Goal: Information Seeking & Learning: Learn about a topic

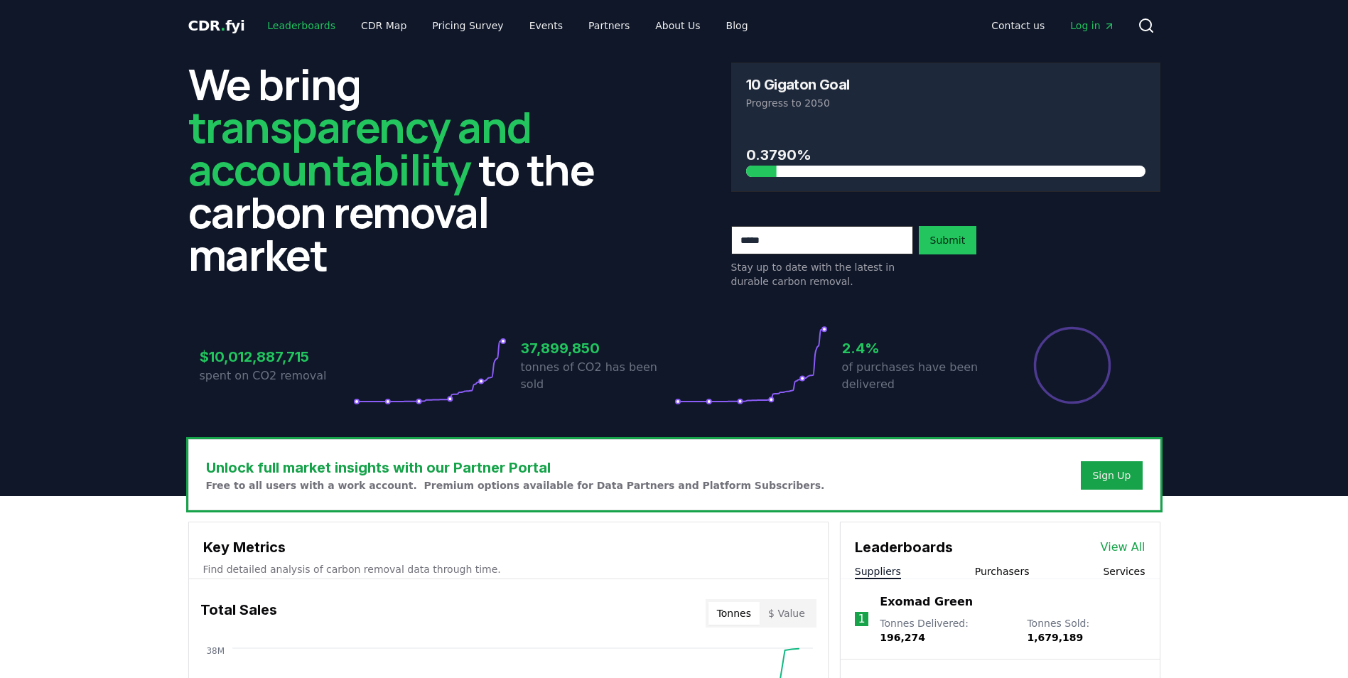
drag, startPoint x: 306, startPoint y: 24, endPoint x: 333, endPoint y: 112, distance: 92.2
click at [306, 24] on link "Leaderboards" at bounding box center [301, 26] width 91 height 26
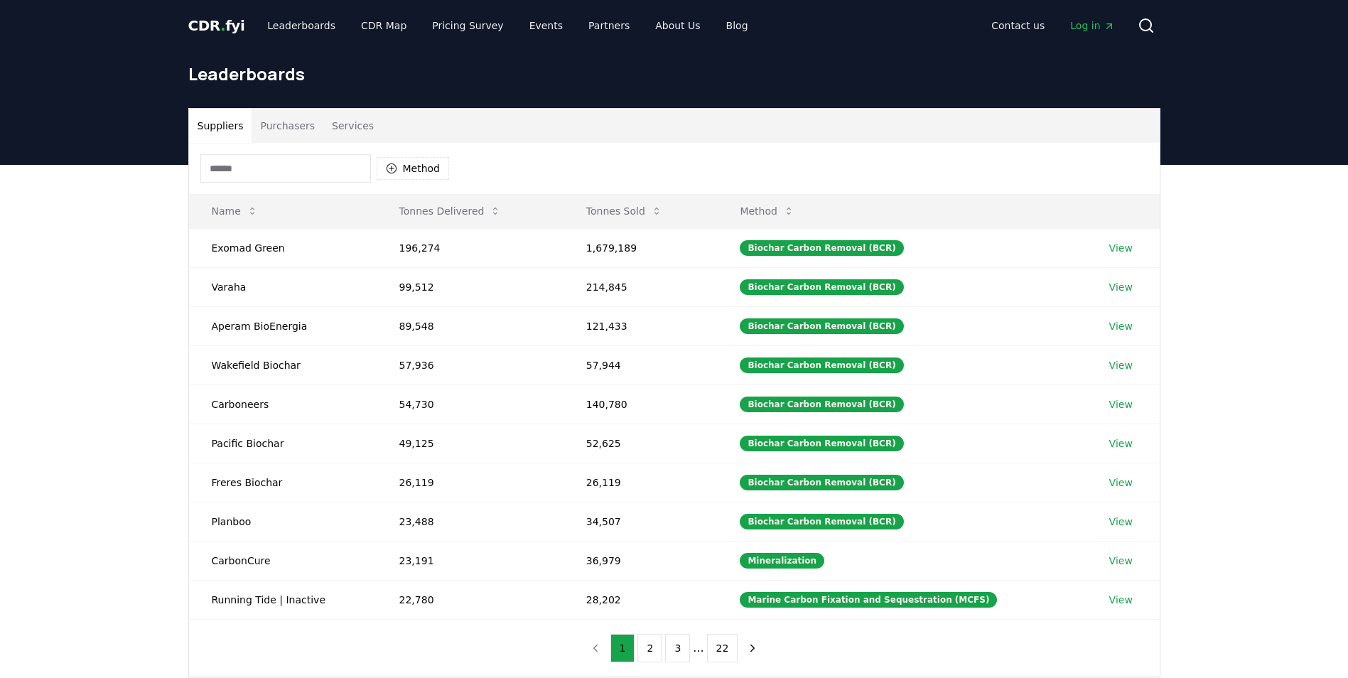
click at [274, 127] on button "Purchasers" at bounding box center [288, 126] width 72 height 34
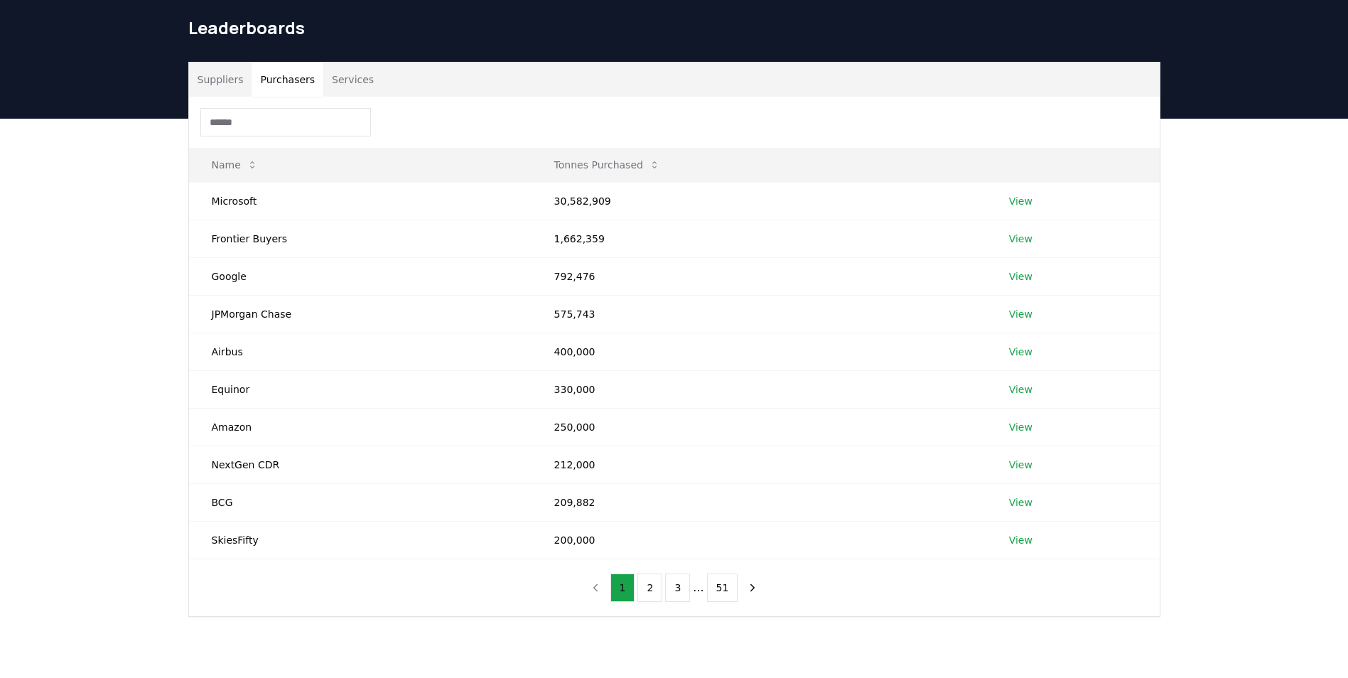
scroll to position [142, 0]
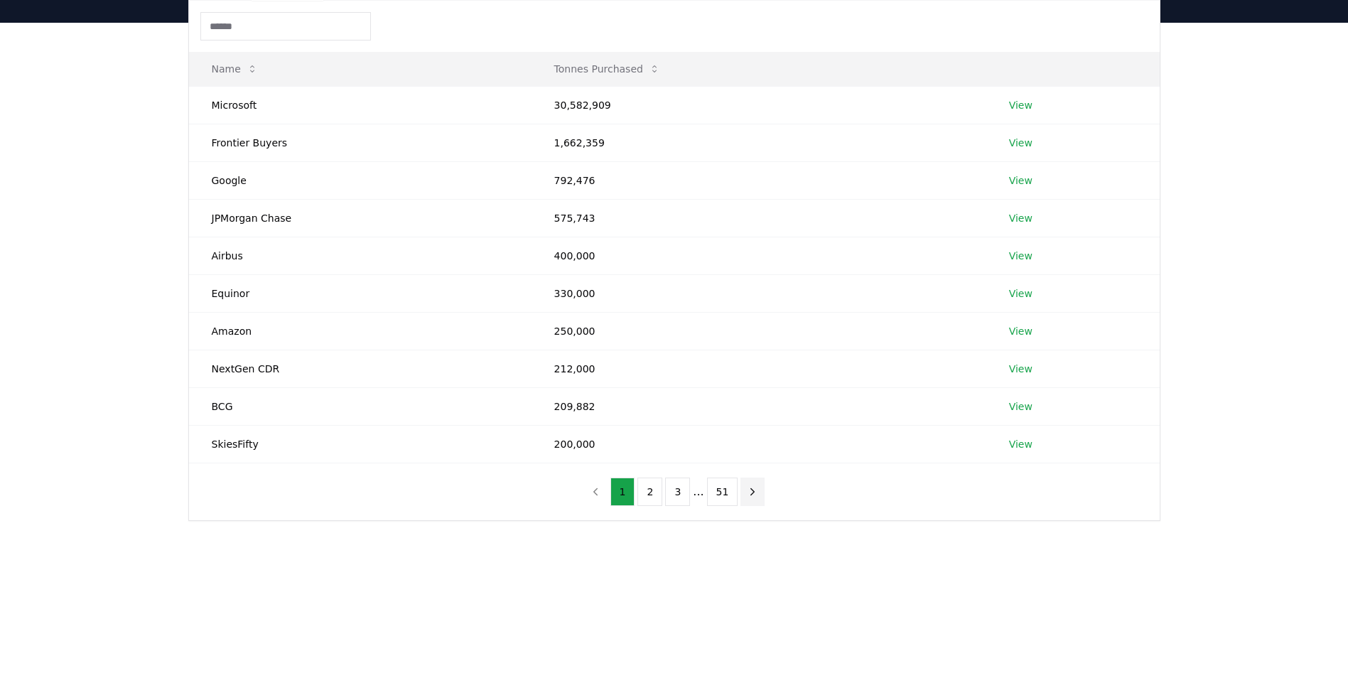
click at [747, 491] on icon "next page" at bounding box center [752, 491] width 13 height 13
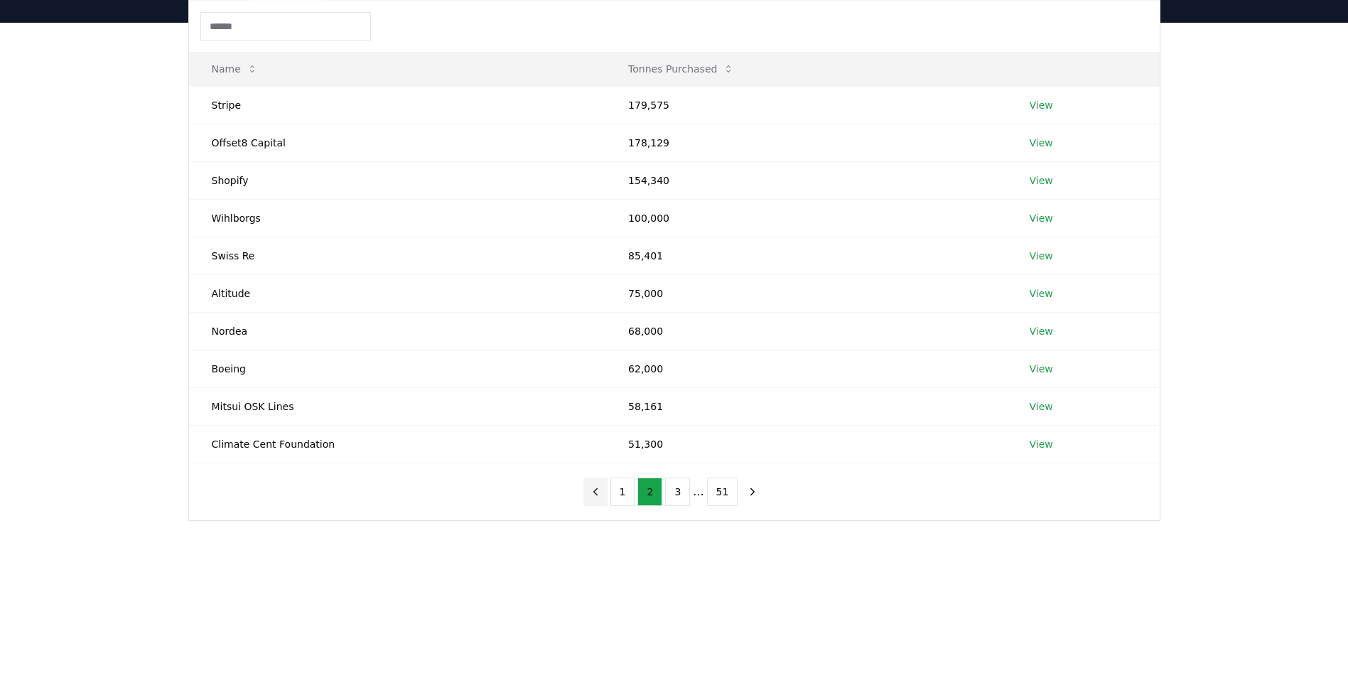
click at [602, 490] on icon "previous page" at bounding box center [595, 491] width 13 height 13
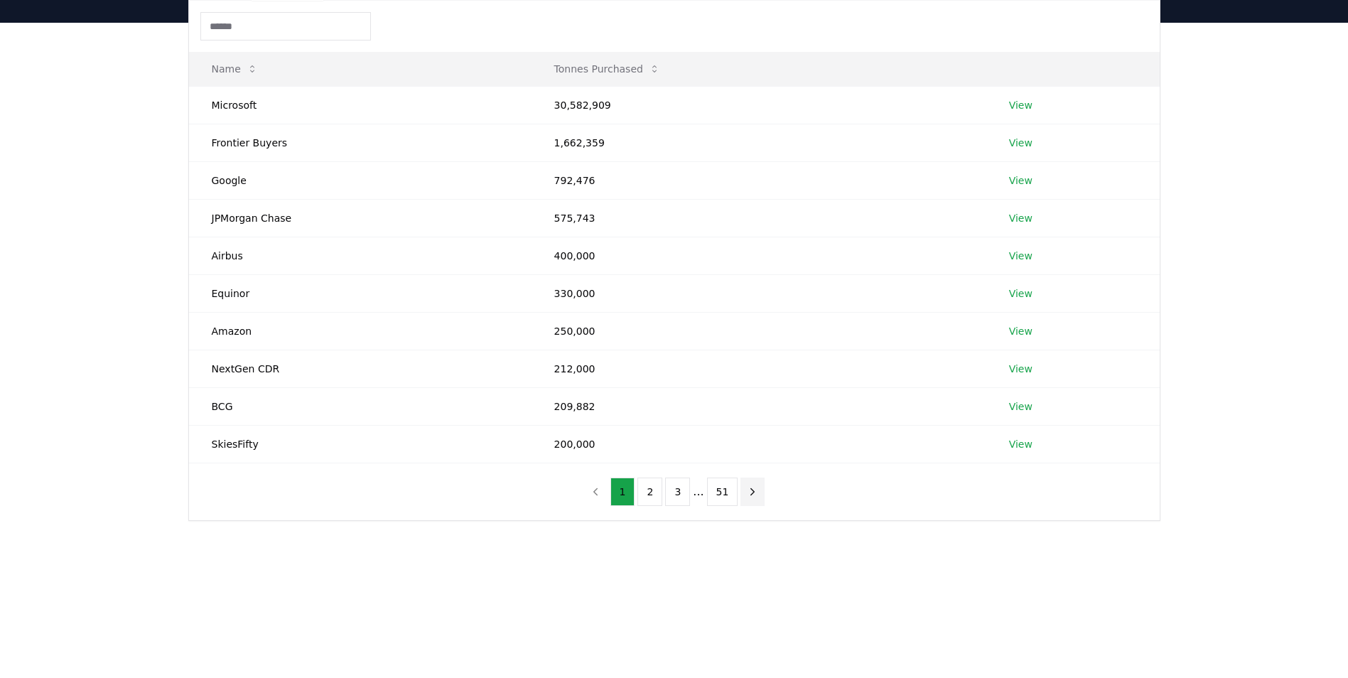
click at [750, 495] on icon "next page" at bounding box center [752, 491] width 13 height 13
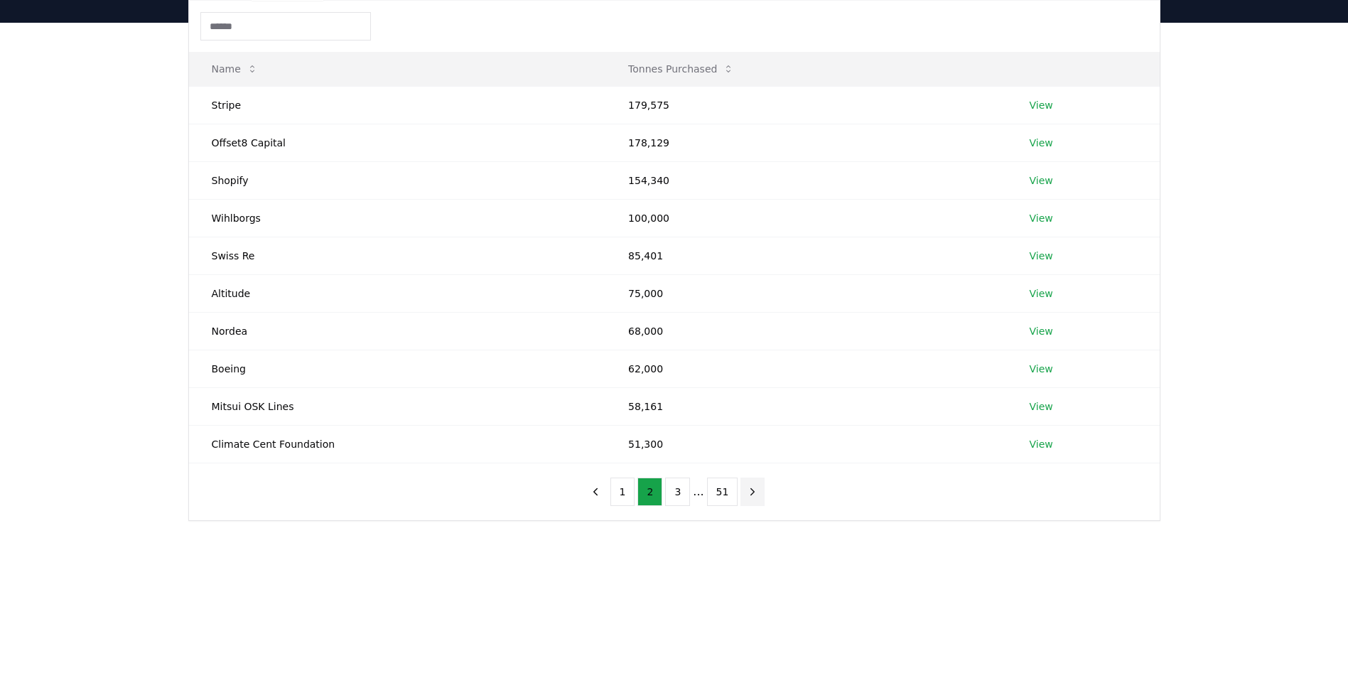
click at [750, 495] on icon "next page" at bounding box center [752, 491] width 13 height 13
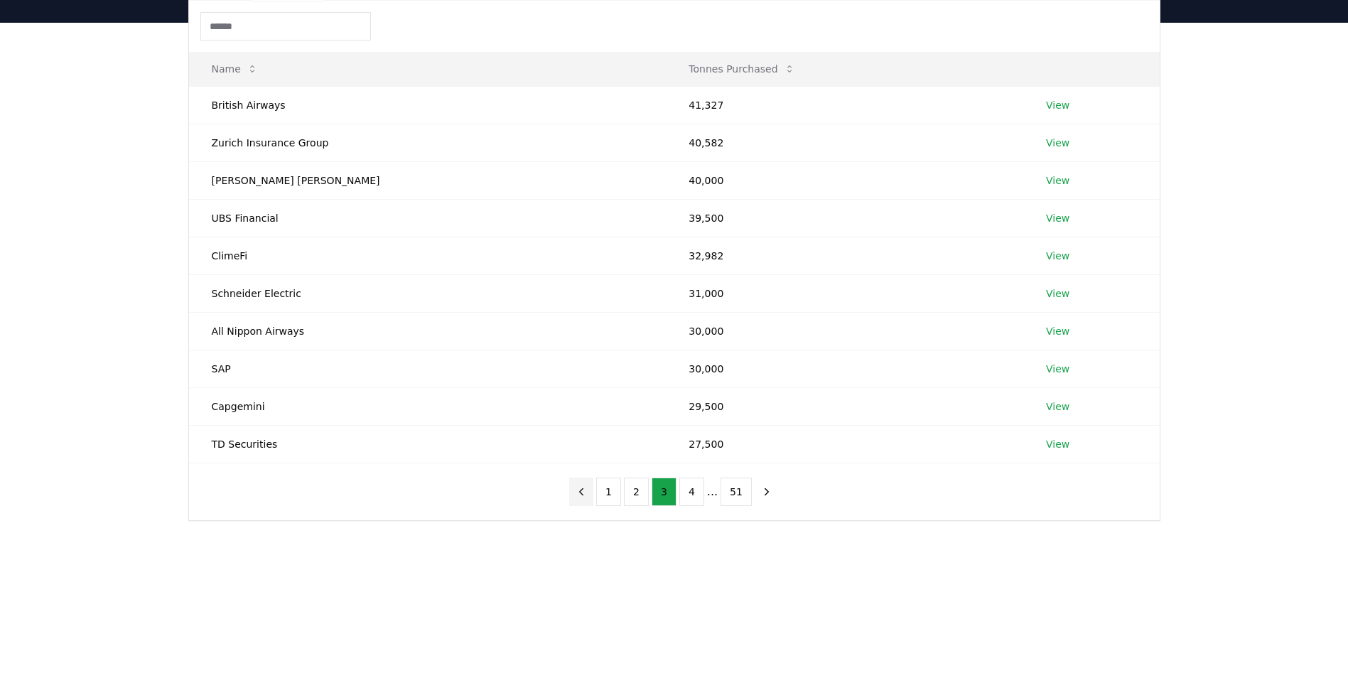
click at [588, 495] on icon "previous page" at bounding box center [581, 491] width 13 height 13
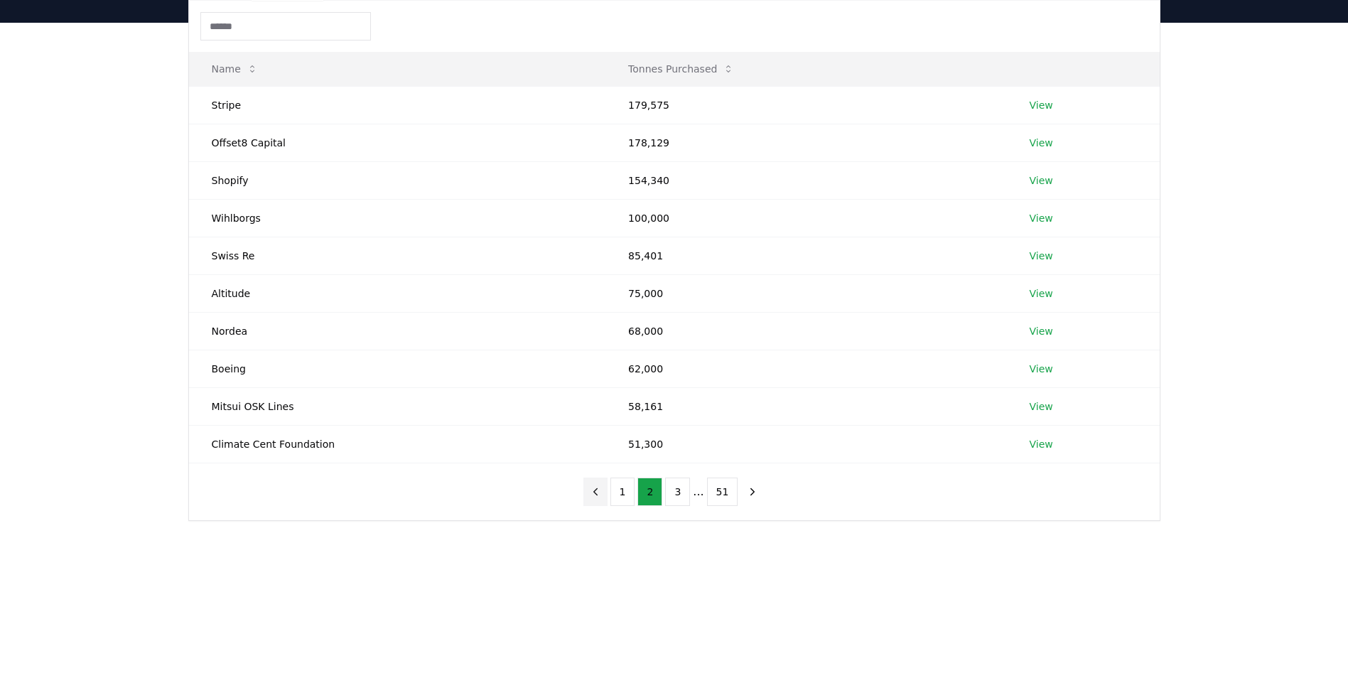
click at [596, 493] on icon "previous page" at bounding box center [595, 491] width 13 height 13
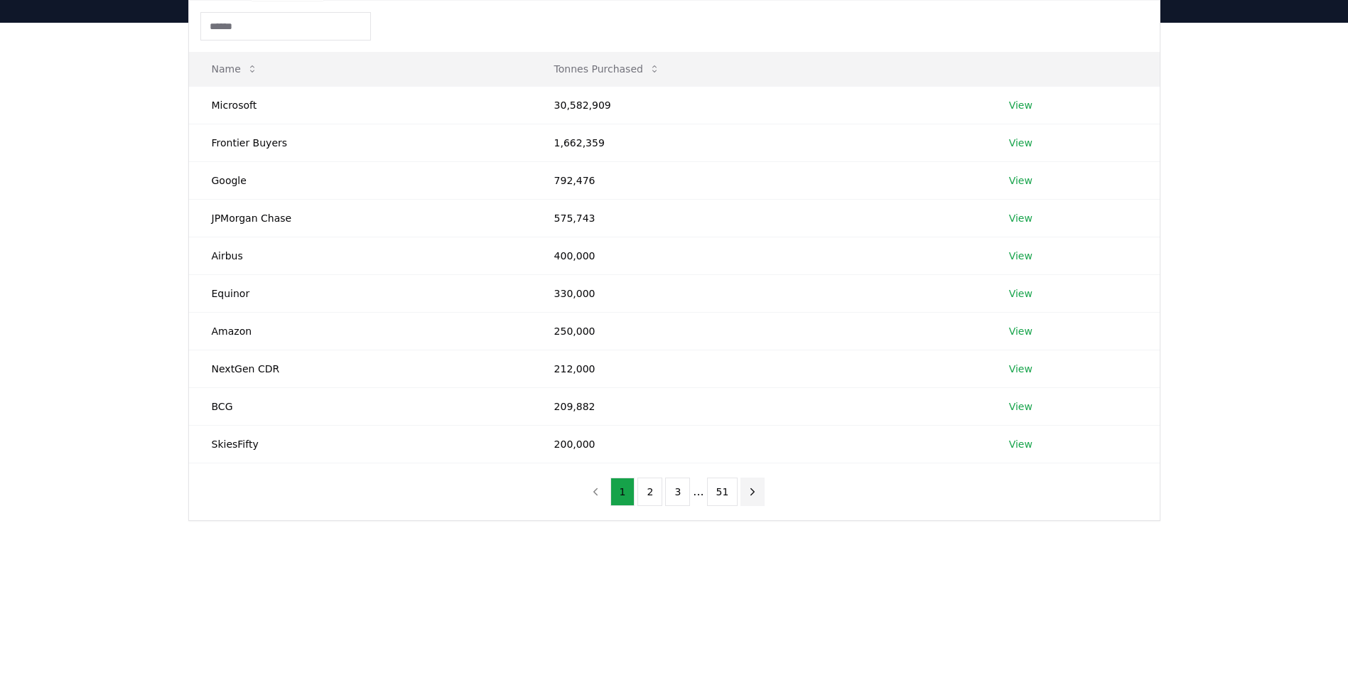
click at [751, 488] on icon "next page" at bounding box center [752, 491] width 13 height 13
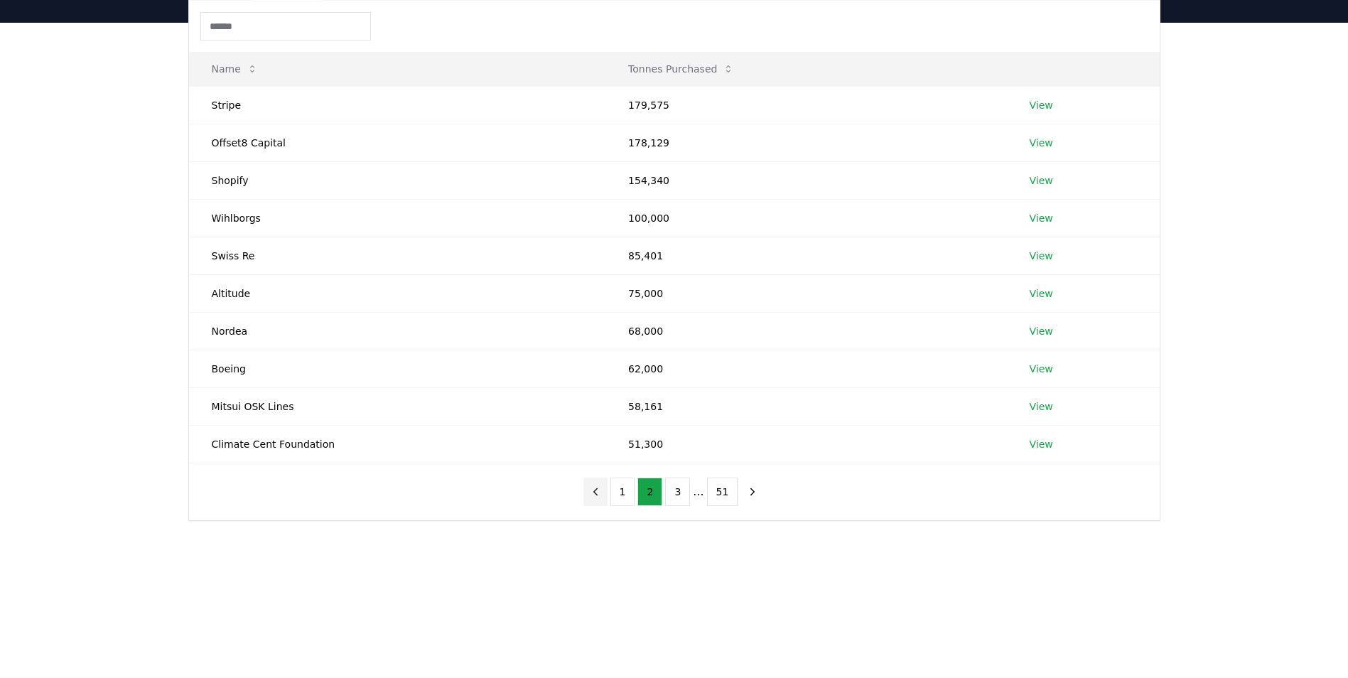
click at [602, 491] on icon "previous page" at bounding box center [595, 491] width 13 height 13
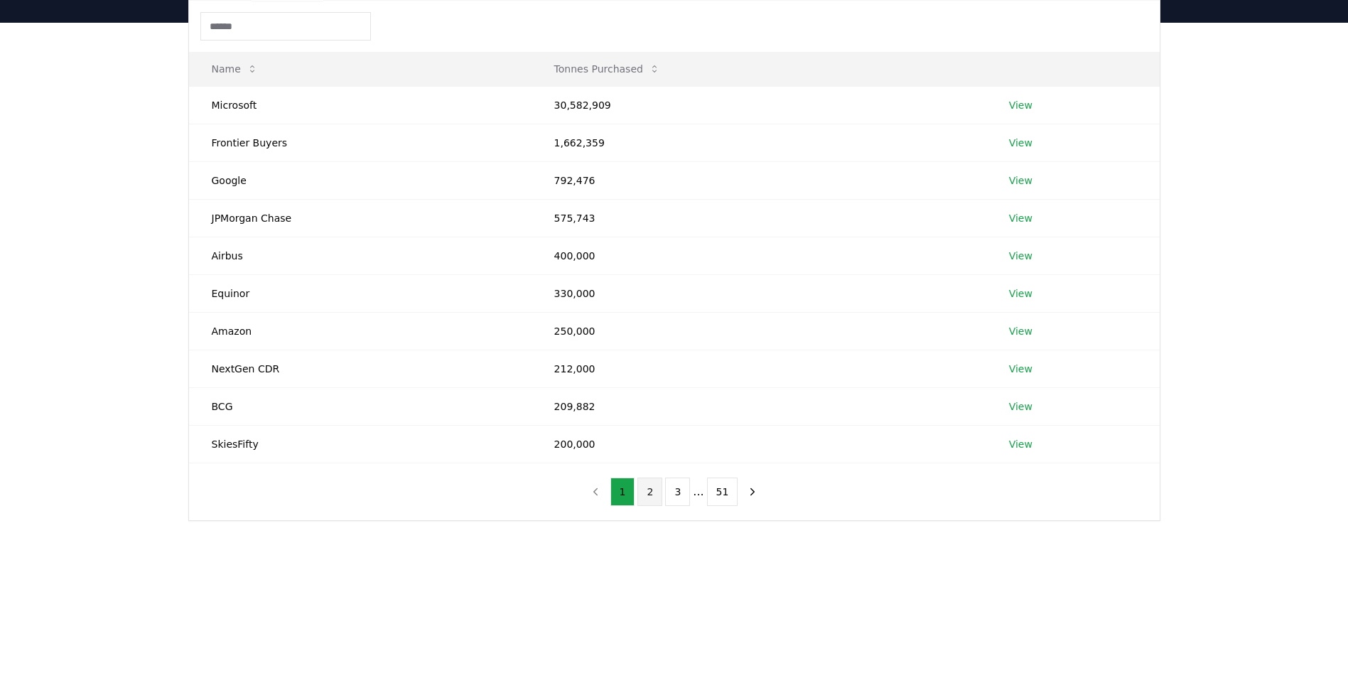
click at [647, 496] on button "2" at bounding box center [650, 492] width 25 height 28
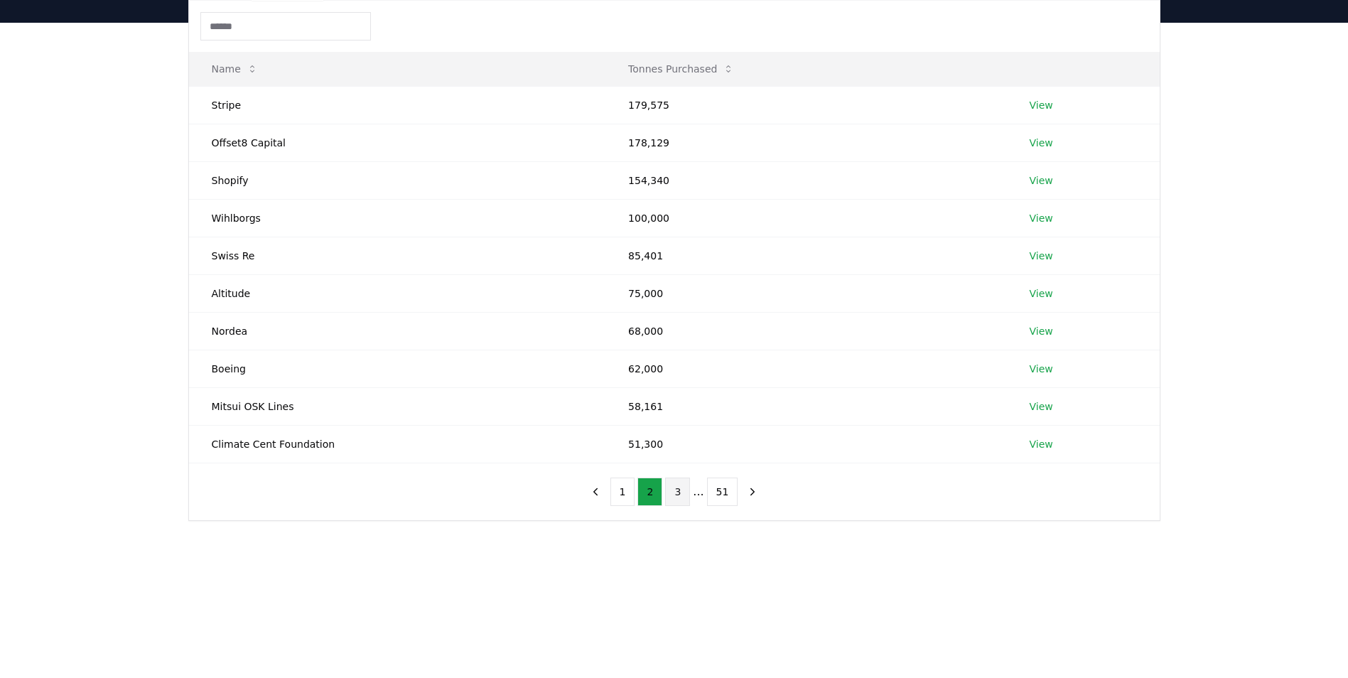
click at [677, 495] on button "3" at bounding box center [677, 492] width 25 height 28
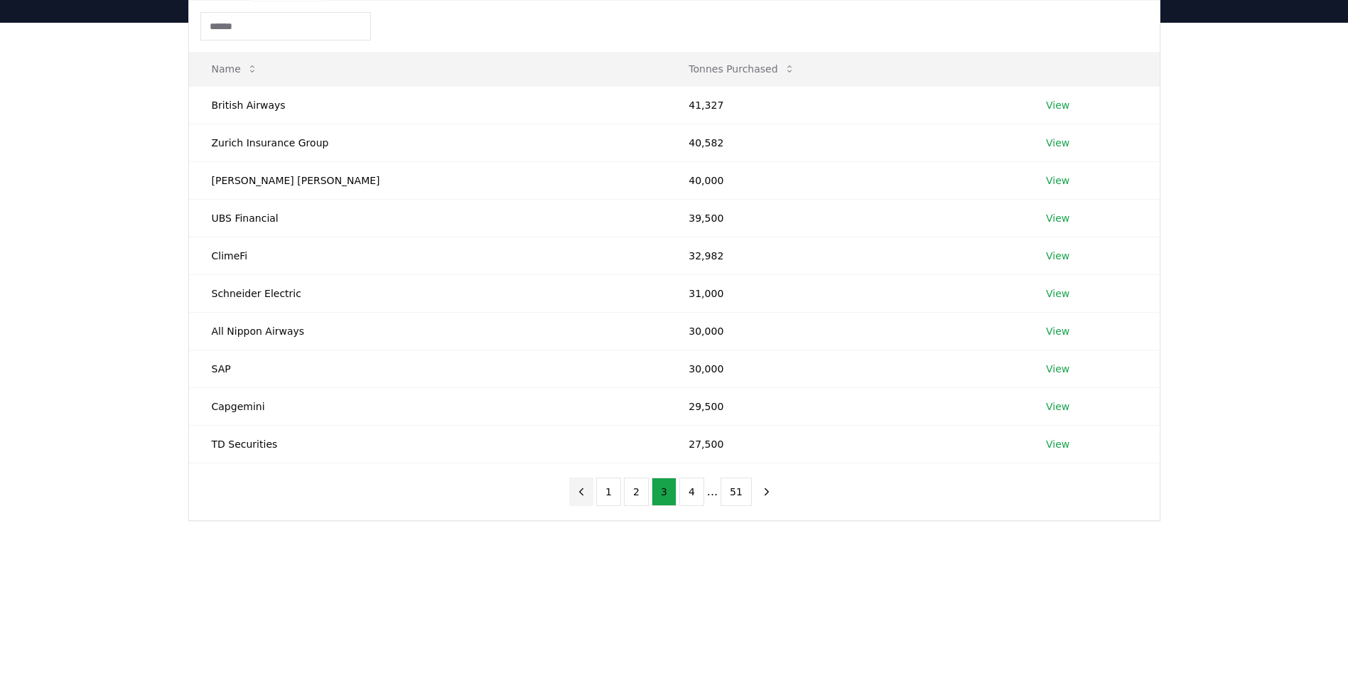
click at [586, 495] on icon "previous page" at bounding box center [581, 491] width 13 height 13
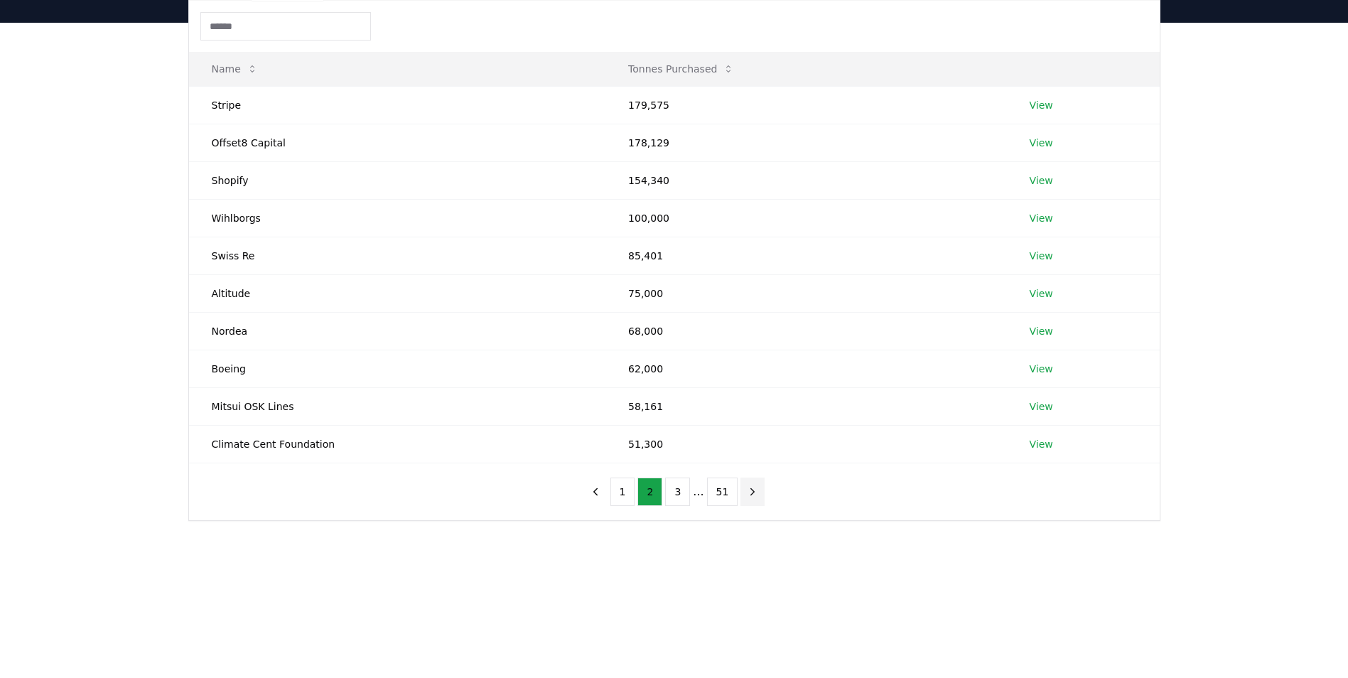
click at [746, 491] on icon "next page" at bounding box center [752, 491] width 13 height 13
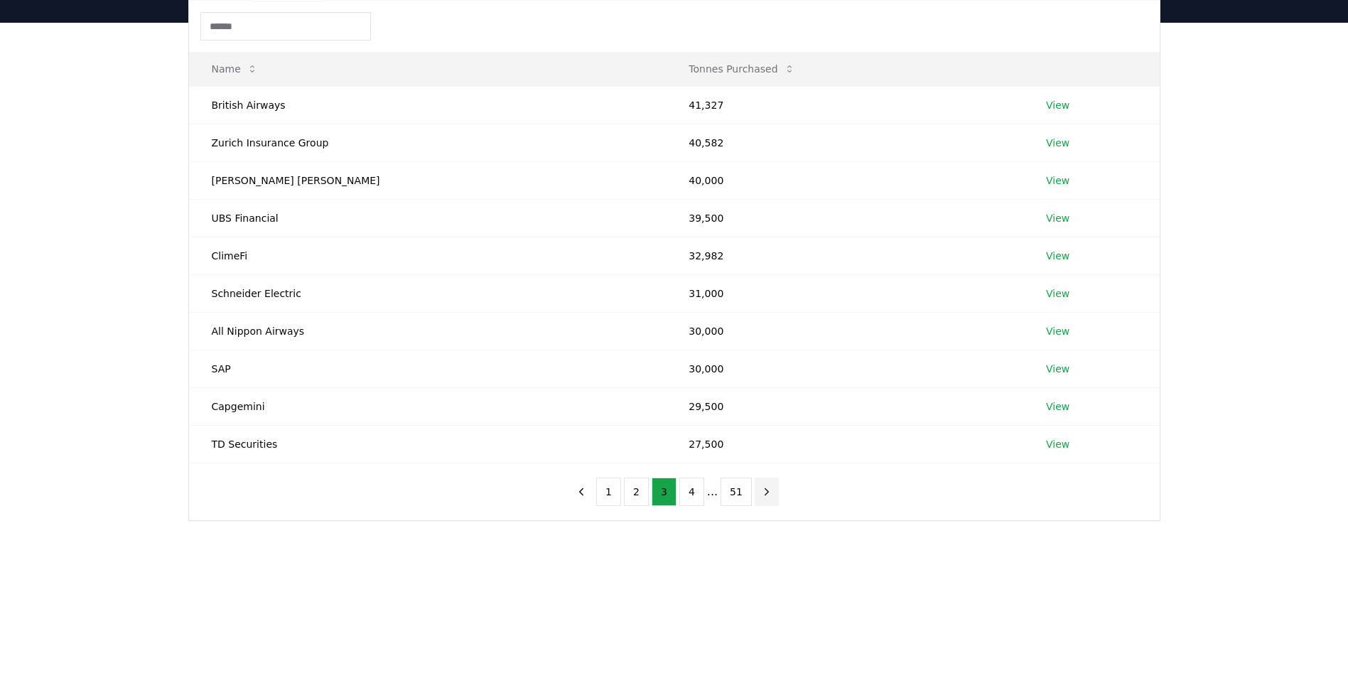
click at [761, 490] on icon "next page" at bounding box center [767, 491] width 13 height 13
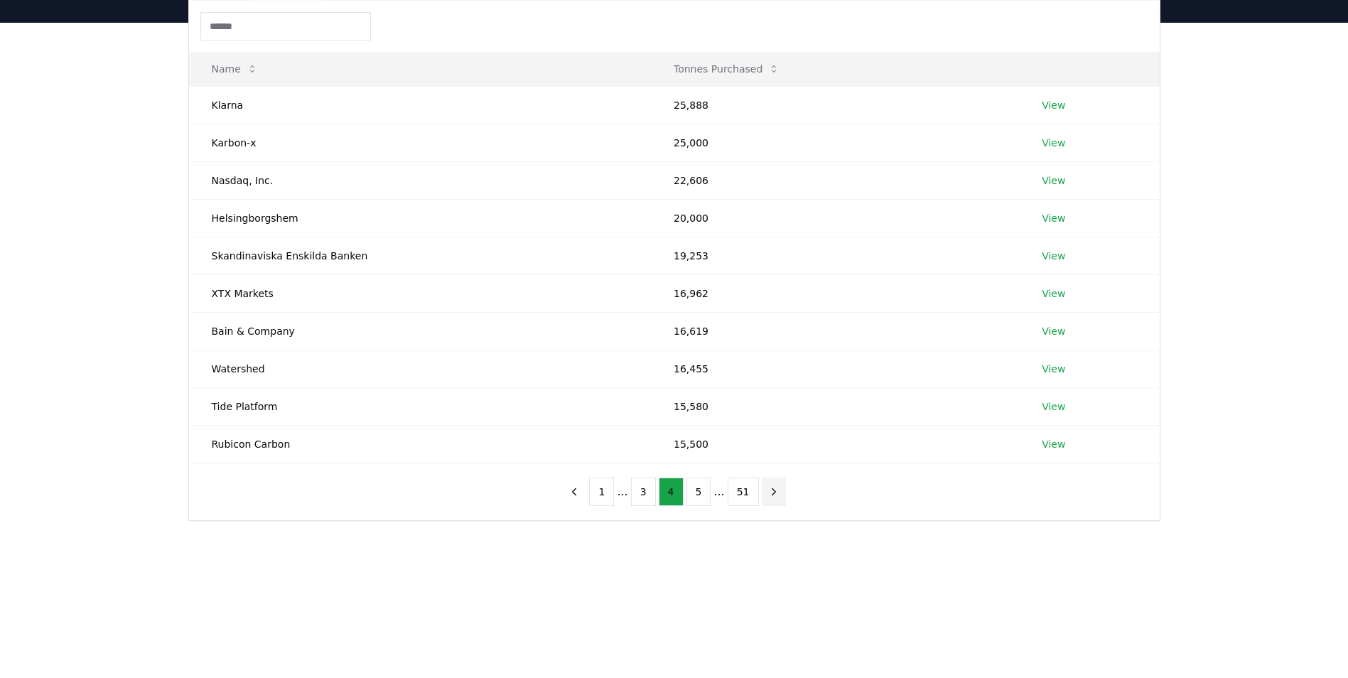
click at [768, 493] on icon "next page" at bounding box center [774, 491] width 13 height 13
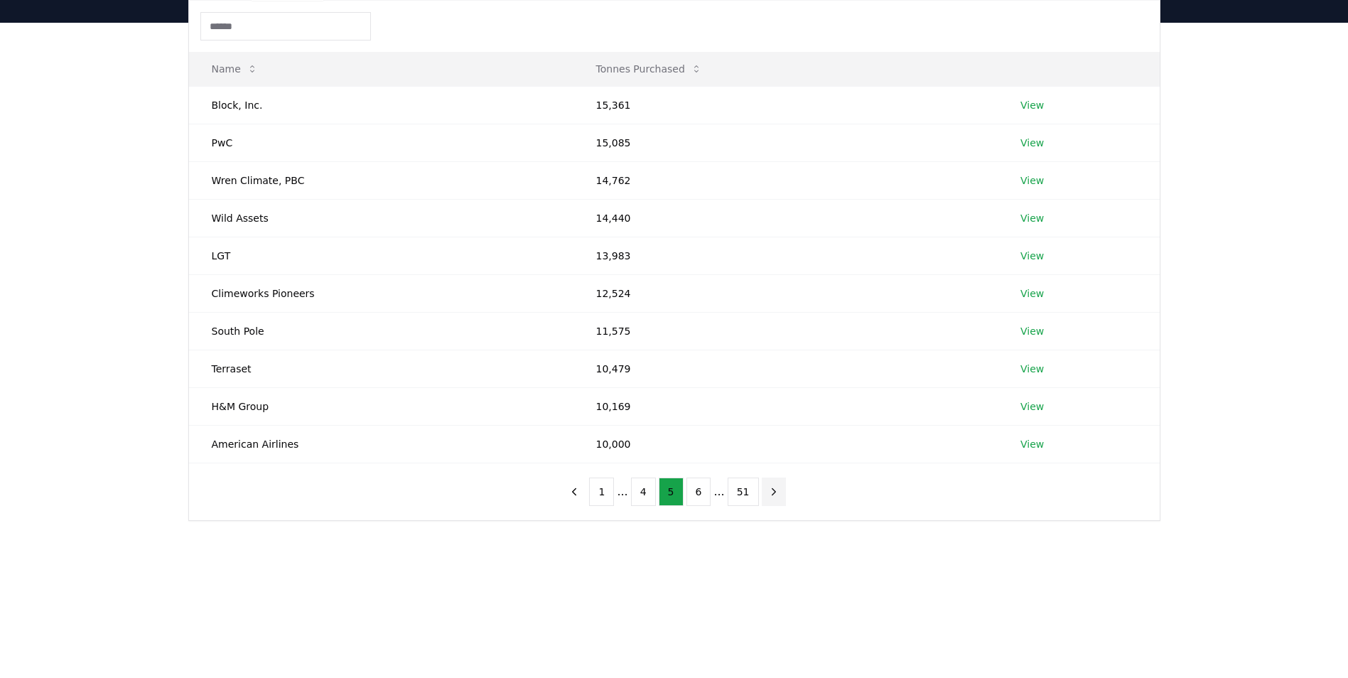
click at [768, 492] on icon "next page" at bounding box center [774, 491] width 13 height 13
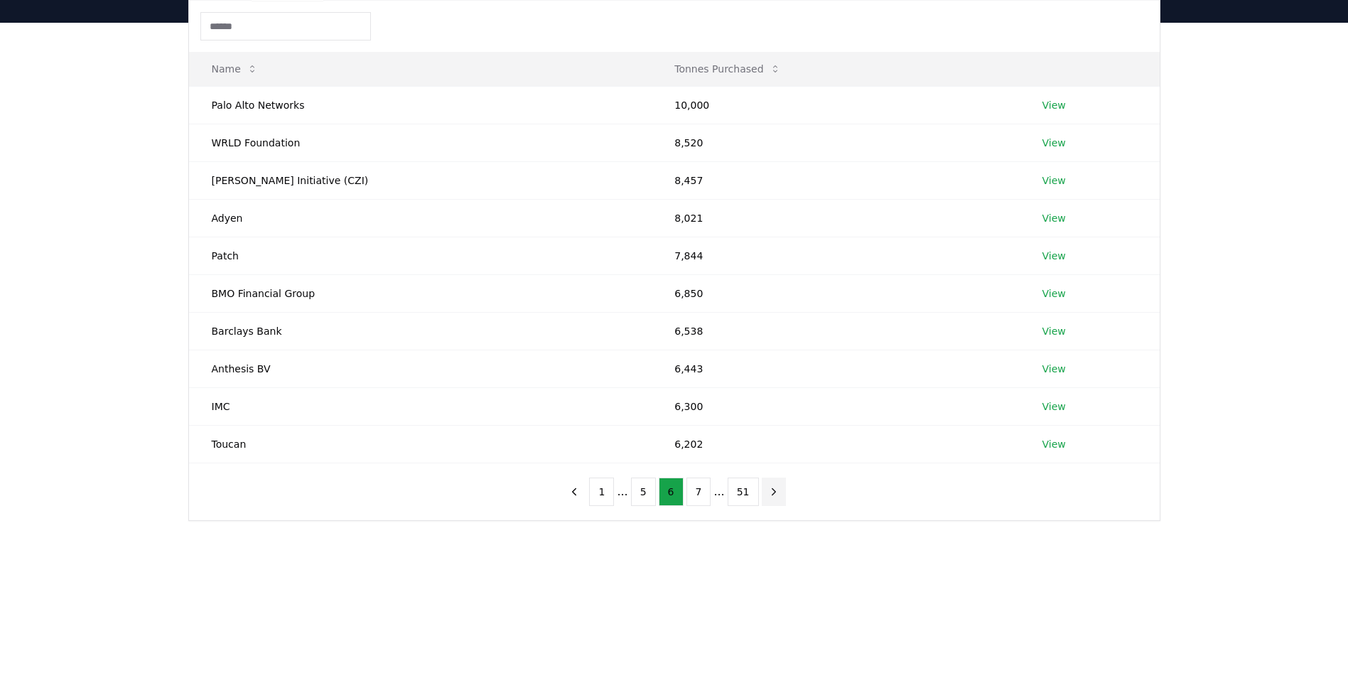
click at [768, 493] on icon "next page" at bounding box center [774, 491] width 13 height 13
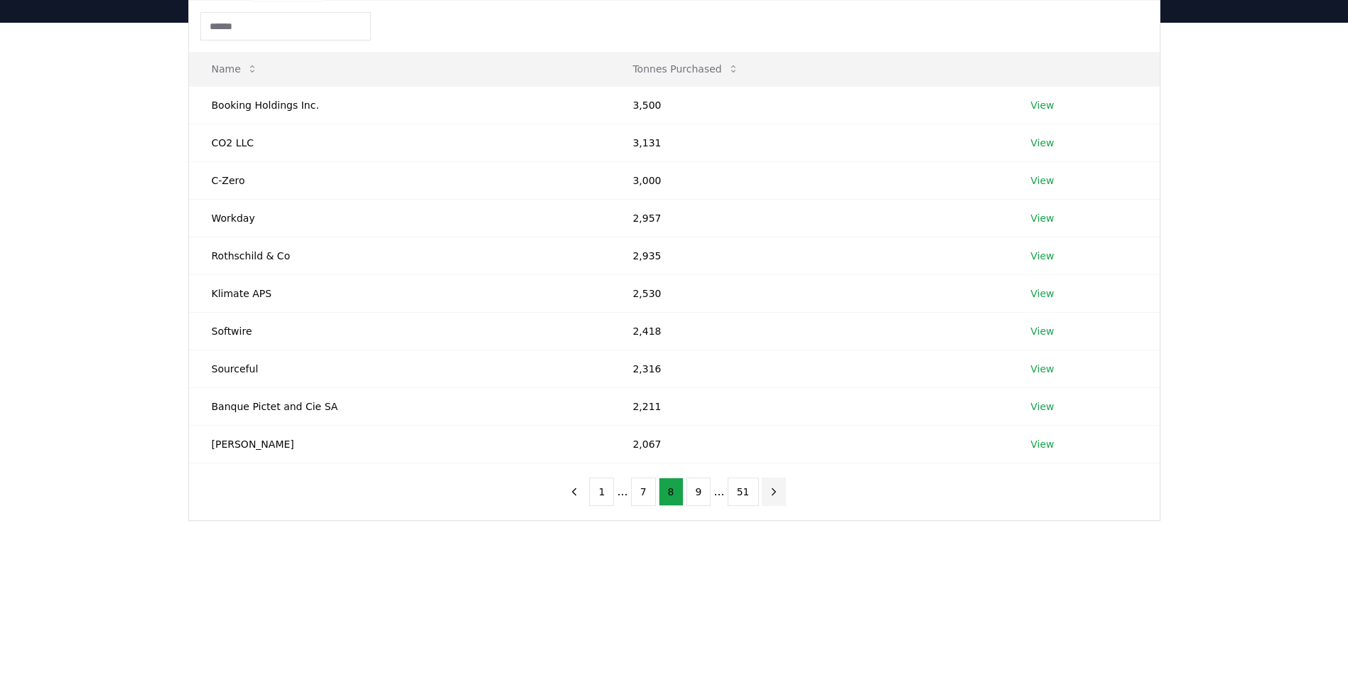
click at [768, 493] on icon "next page" at bounding box center [774, 491] width 13 height 13
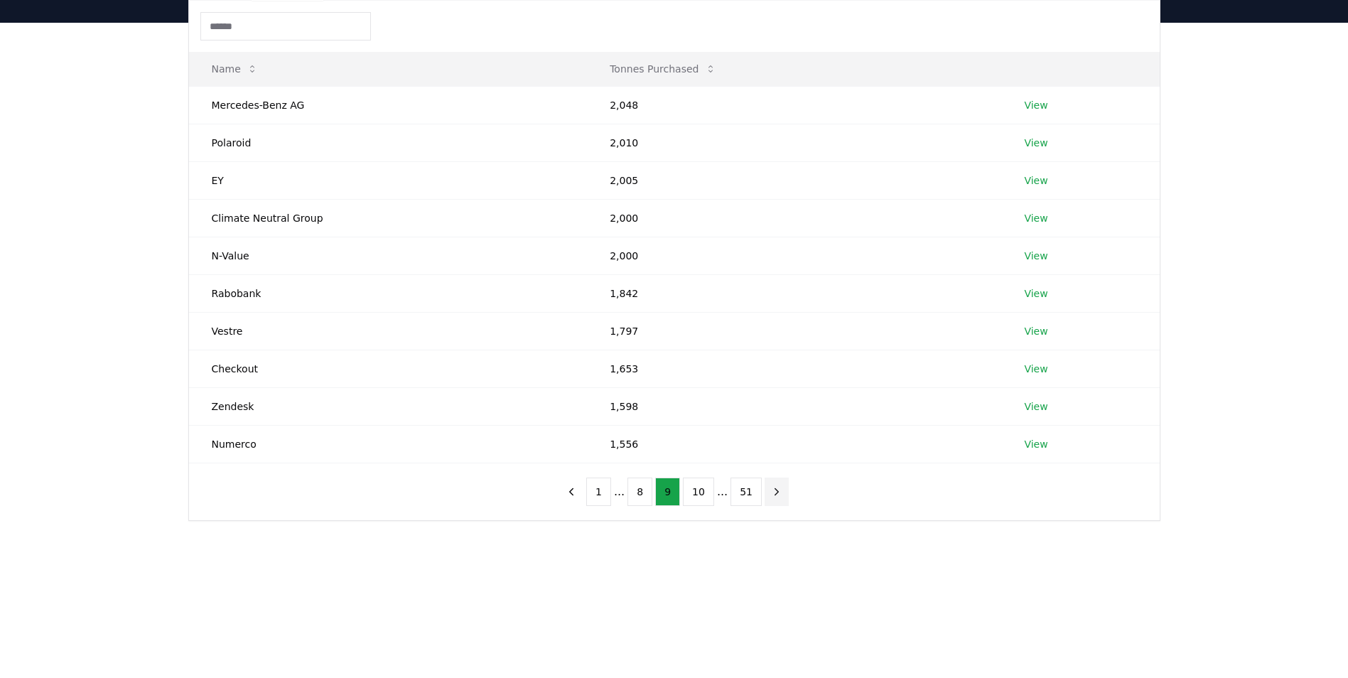
click at [775, 493] on icon "next page" at bounding box center [777, 491] width 4 height 6
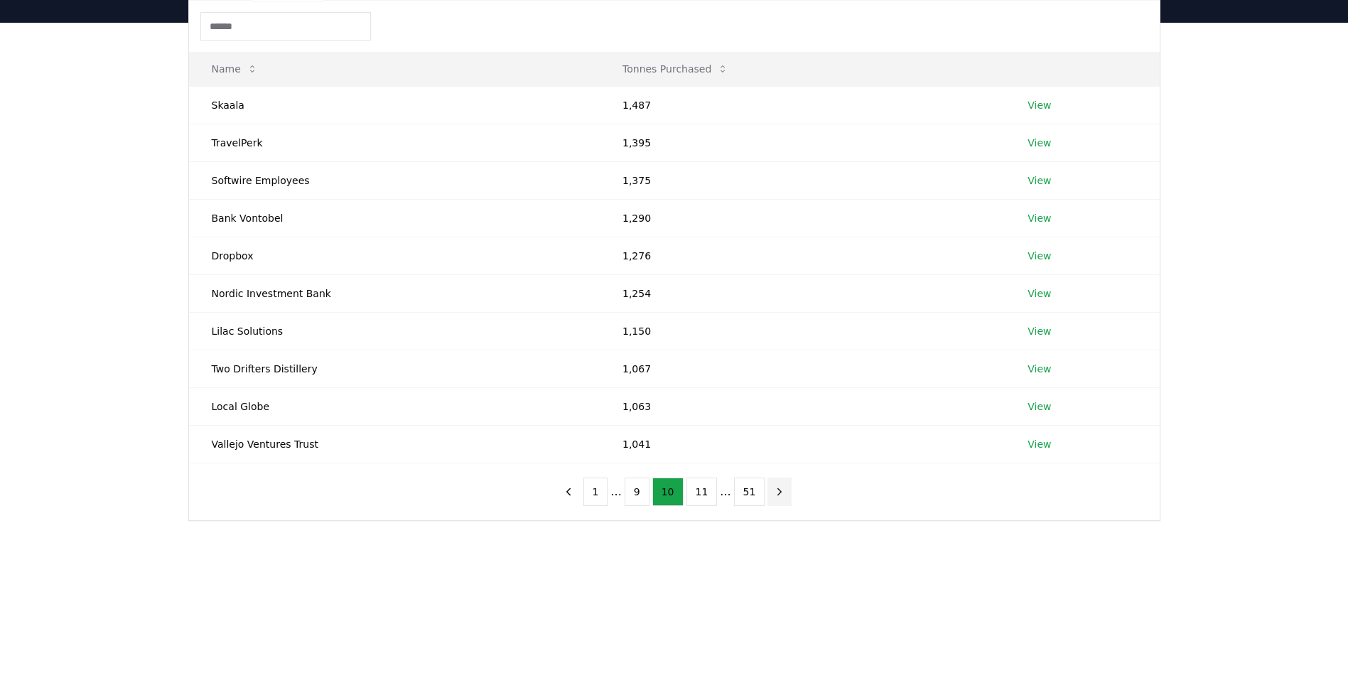
click at [773, 493] on icon "next page" at bounding box center [779, 491] width 13 height 13
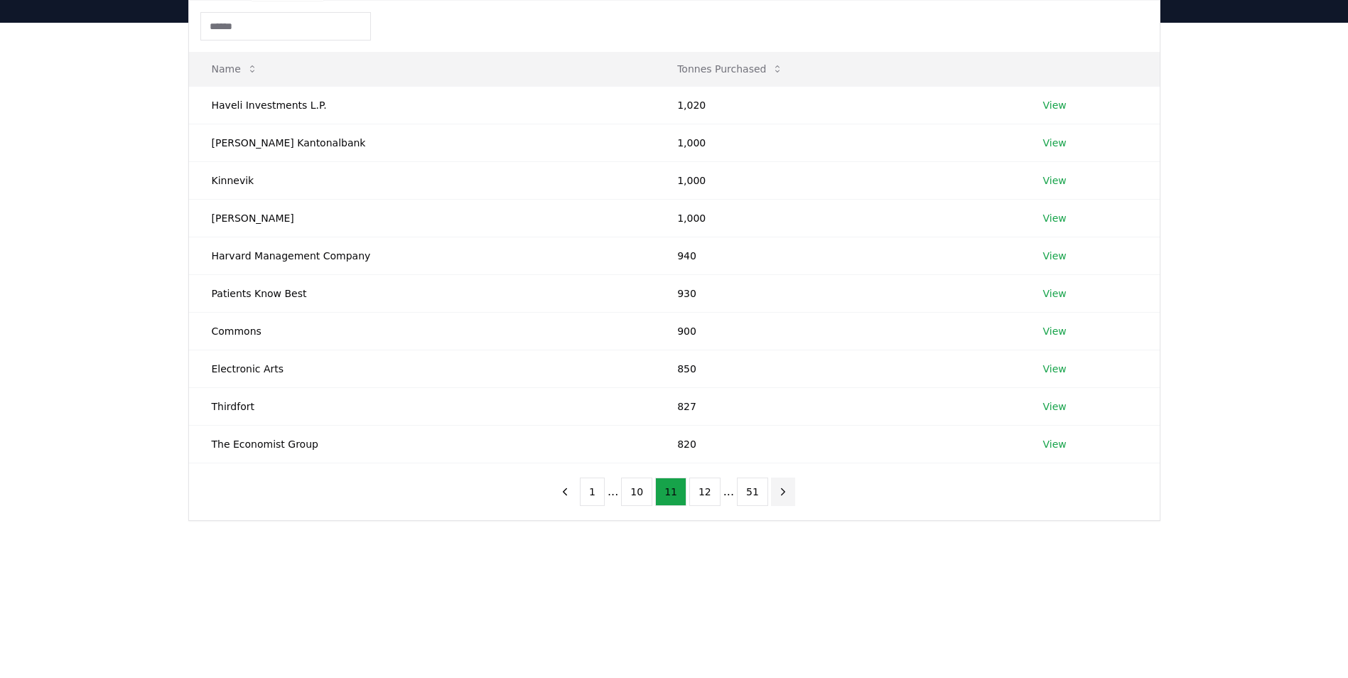
click at [777, 493] on icon "next page" at bounding box center [783, 491] width 13 height 13
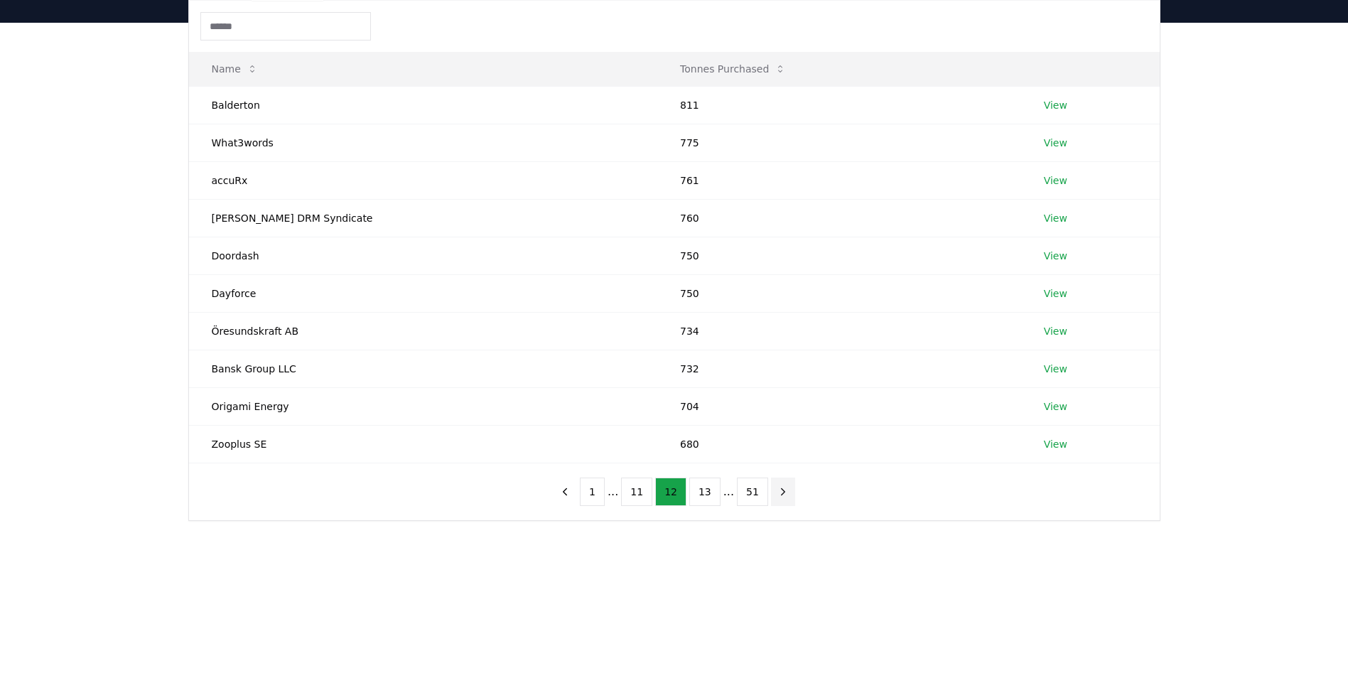
click at [777, 493] on icon "next page" at bounding box center [783, 491] width 13 height 13
